Goal: Transaction & Acquisition: Purchase product/service

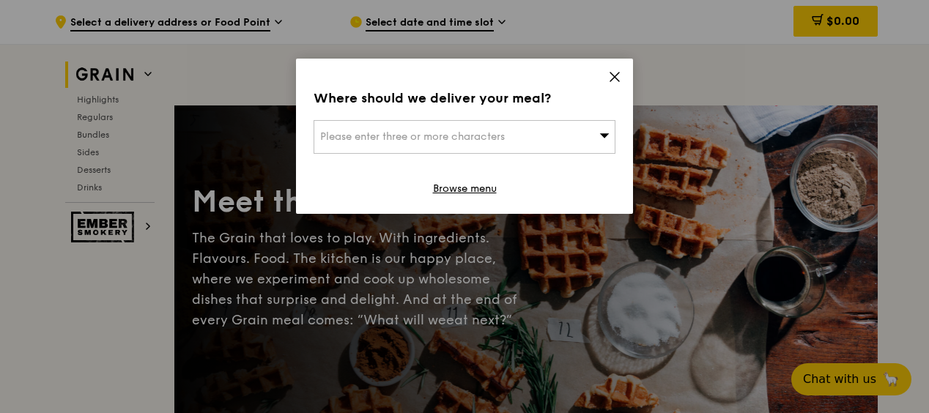
click at [616, 73] on icon at bounding box center [614, 76] width 13 height 13
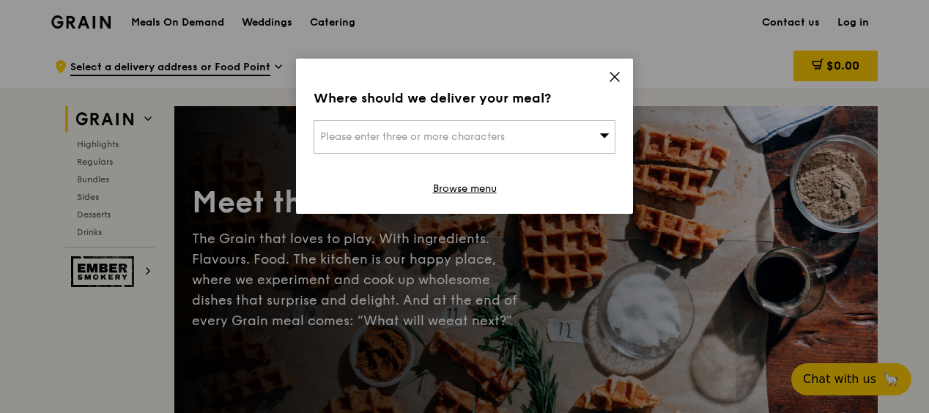
click at [610, 81] on icon at bounding box center [614, 77] width 9 height 9
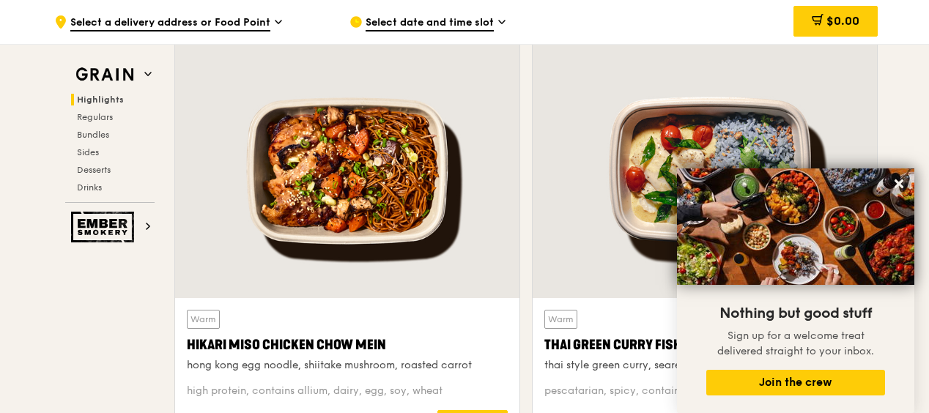
scroll to position [513, 0]
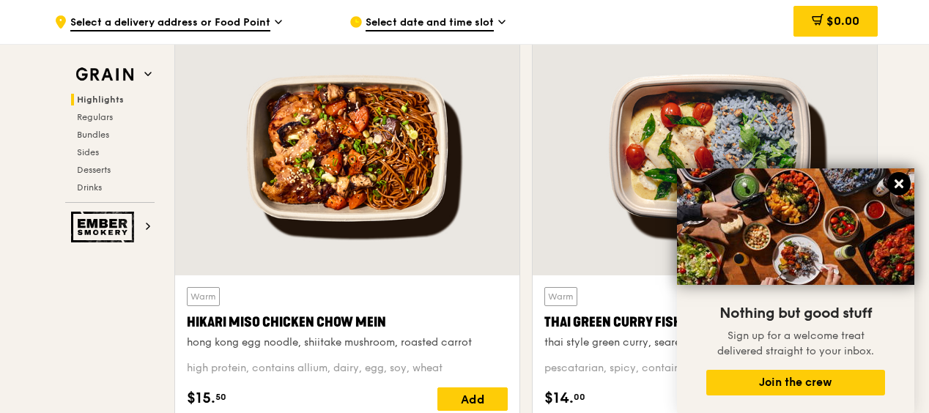
click at [903, 183] on icon at bounding box center [898, 183] width 13 height 13
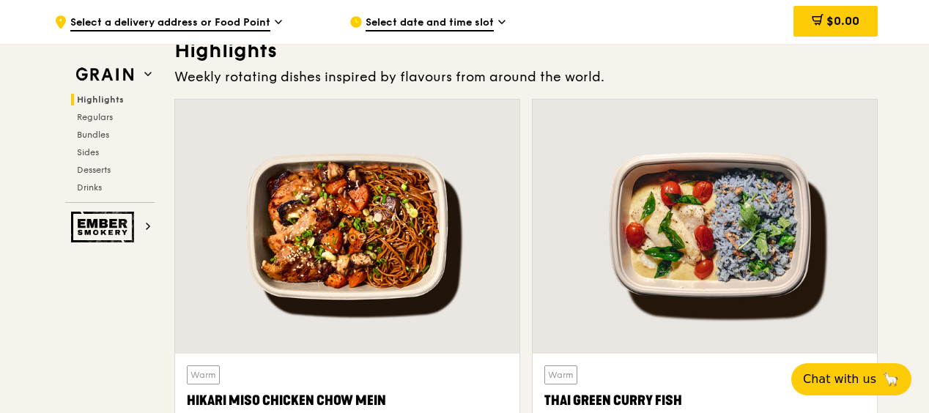
scroll to position [586, 0]
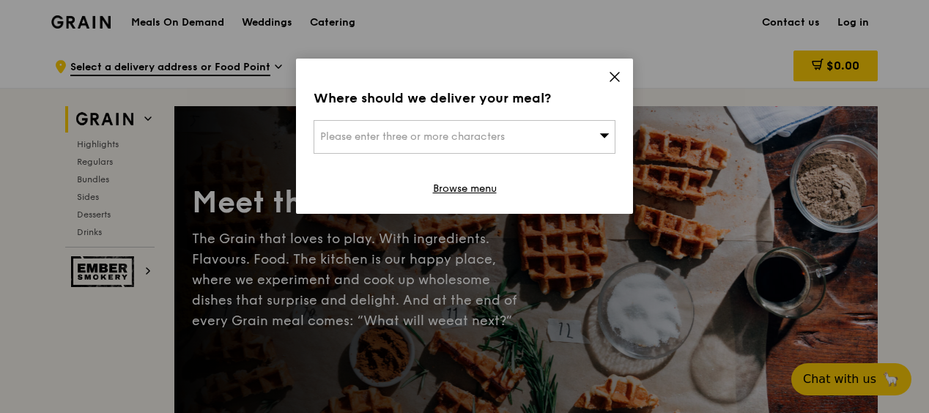
click at [615, 75] on icon at bounding box center [614, 76] width 13 height 13
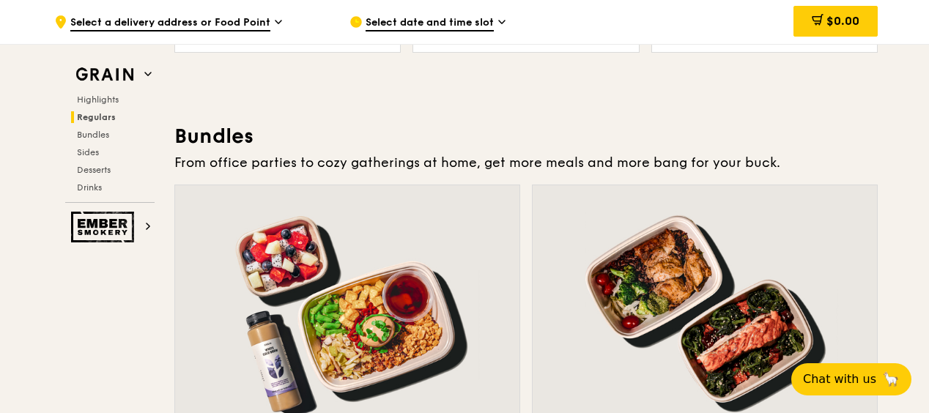
scroll to position [2051, 0]
